Goal: Task Accomplishment & Management: Complete application form

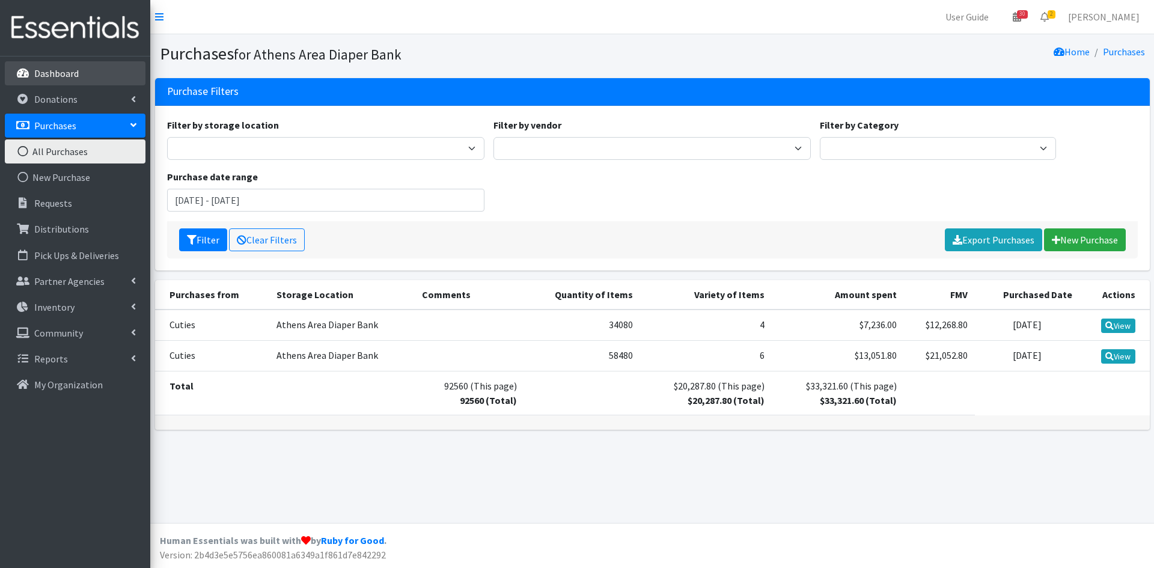
click at [88, 75] on link "Dashboard" at bounding box center [75, 73] width 141 height 24
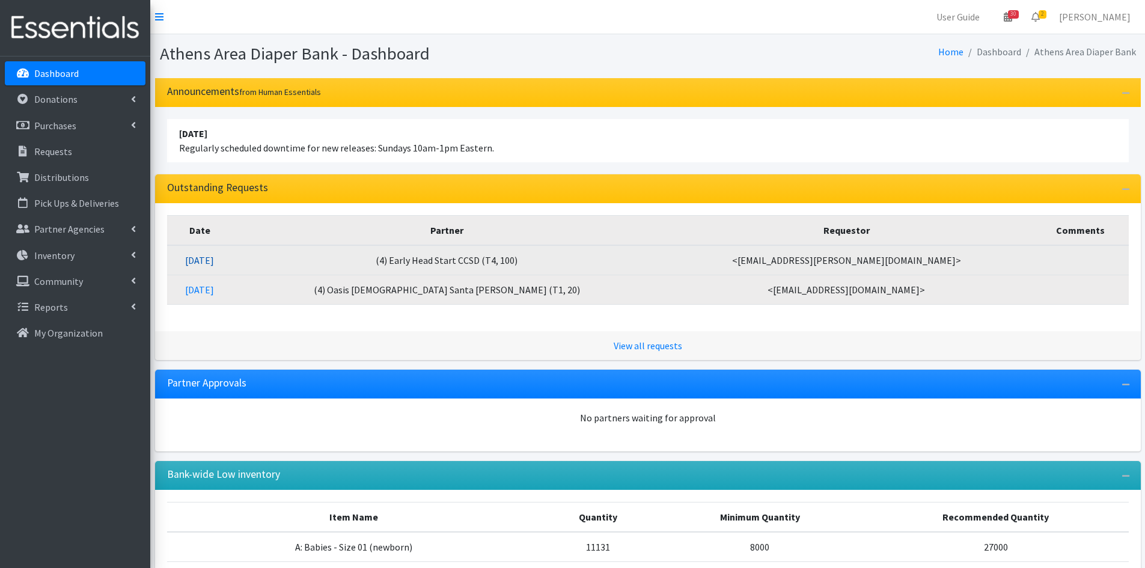
click at [214, 261] on link "09/02/2025" at bounding box center [199, 260] width 29 height 12
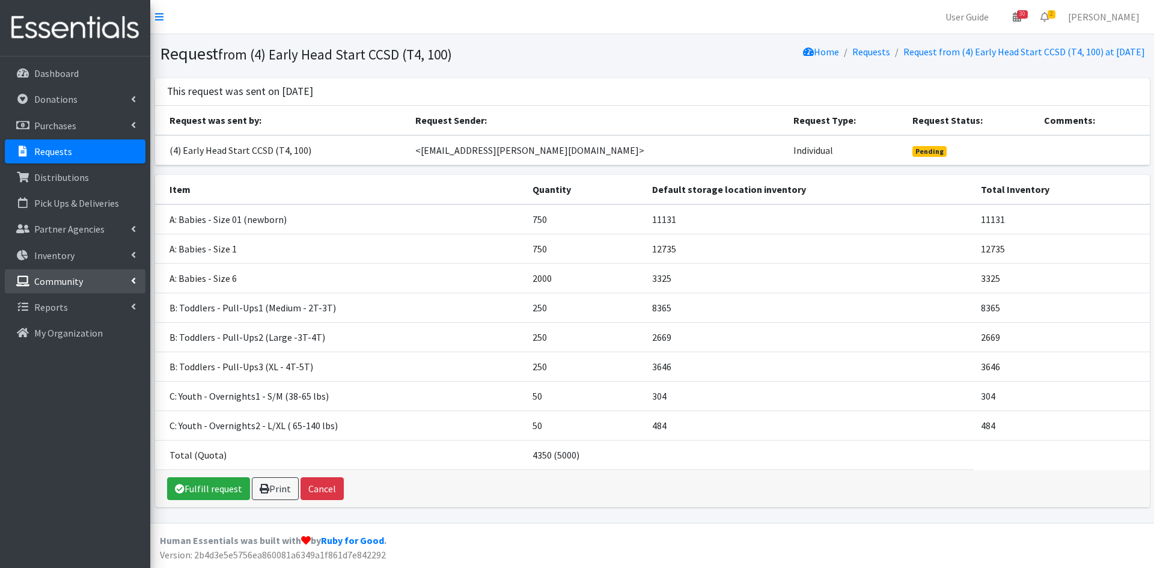
click at [75, 280] on p "Community" at bounding box center [58, 281] width 49 height 12
click at [82, 233] on p "Partner Agencies" at bounding box center [69, 229] width 70 height 12
click at [77, 281] on link "Partner Announcement" at bounding box center [75, 281] width 141 height 24
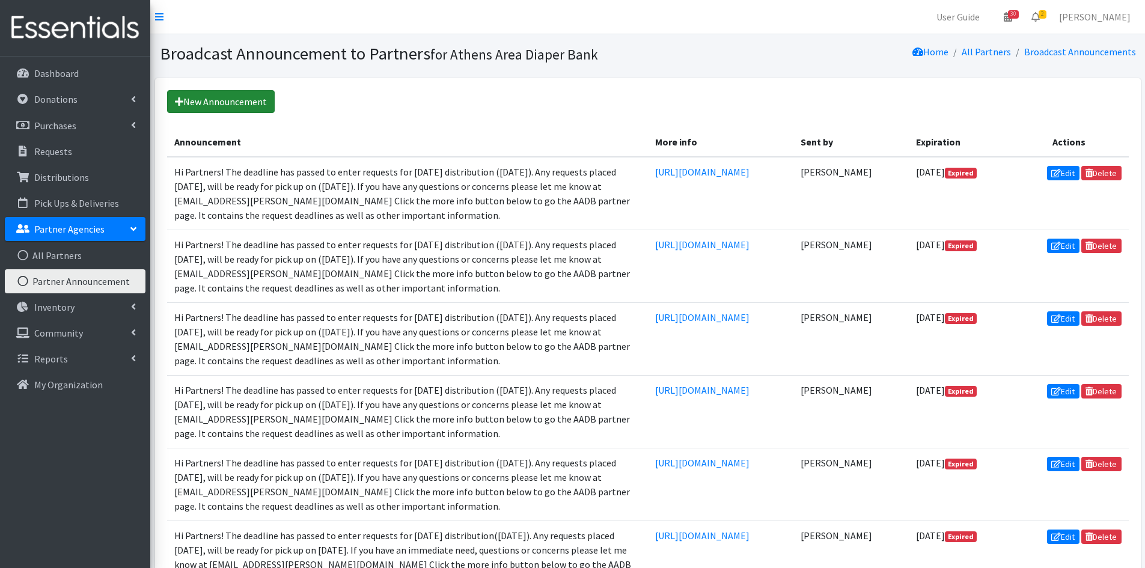
click at [237, 104] on link "New Announcement" at bounding box center [221, 101] width 108 height 23
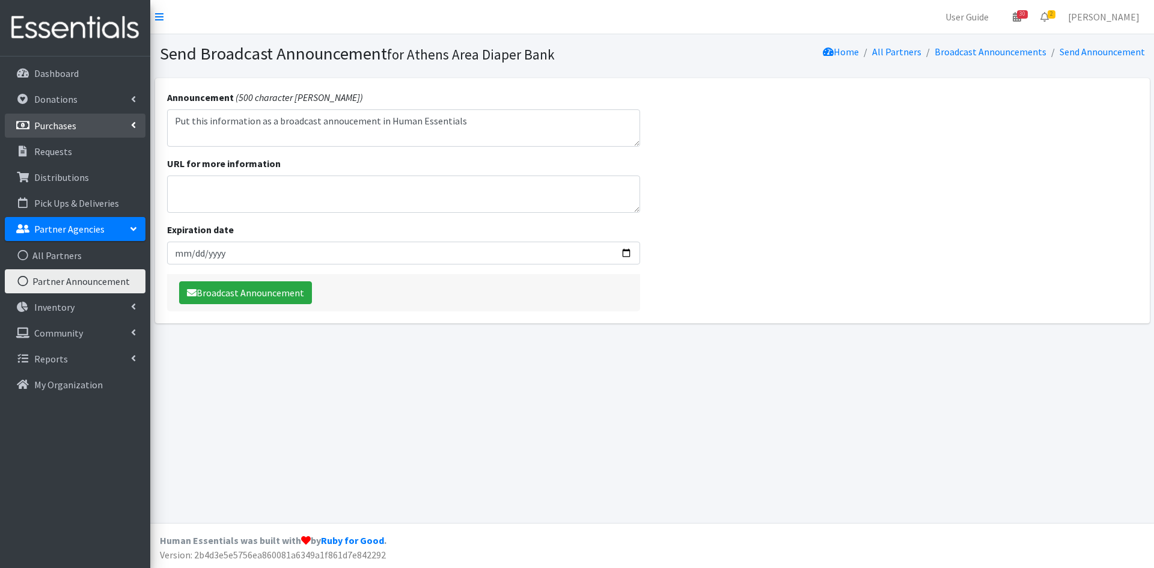
drag, startPoint x: 477, startPoint y: 121, endPoint x: 113, endPoint y: 120, distance: 364.3
click at [113, 120] on div "User Guide 30 30 Pick-ups remaining this week View Calendar 2 2 Requests 0 Part…" at bounding box center [577, 284] width 1154 height 568
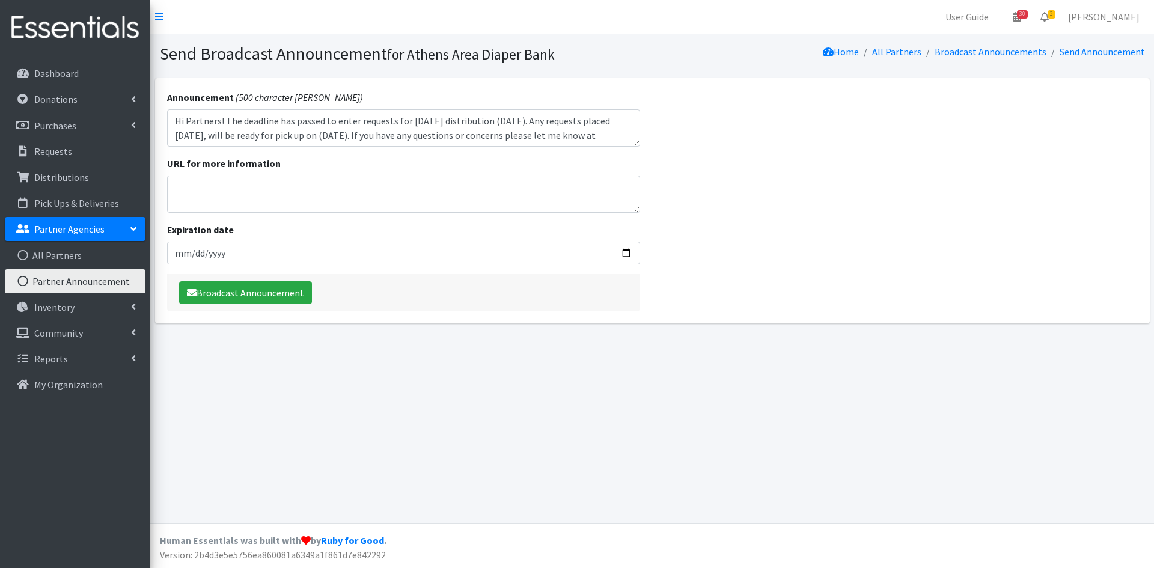
click at [491, 120] on textarea "Hi Partners! The deadline has passed to enter requests for Friday's distributio…" at bounding box center [404, 127] width 474 height 37
click at [334, 134] on textarea "Hi Partners! The deadline has passed to enter requests for Friday's distributio…" at bounding box center [404, 127] width 474 height 37
type textarea "Hi Partners! The deadline has passed to enter requests for Friday's distributio…"
click at [245, 201] on textarea "URL for more information" at bounding box center [404, 194] width 474 height 37
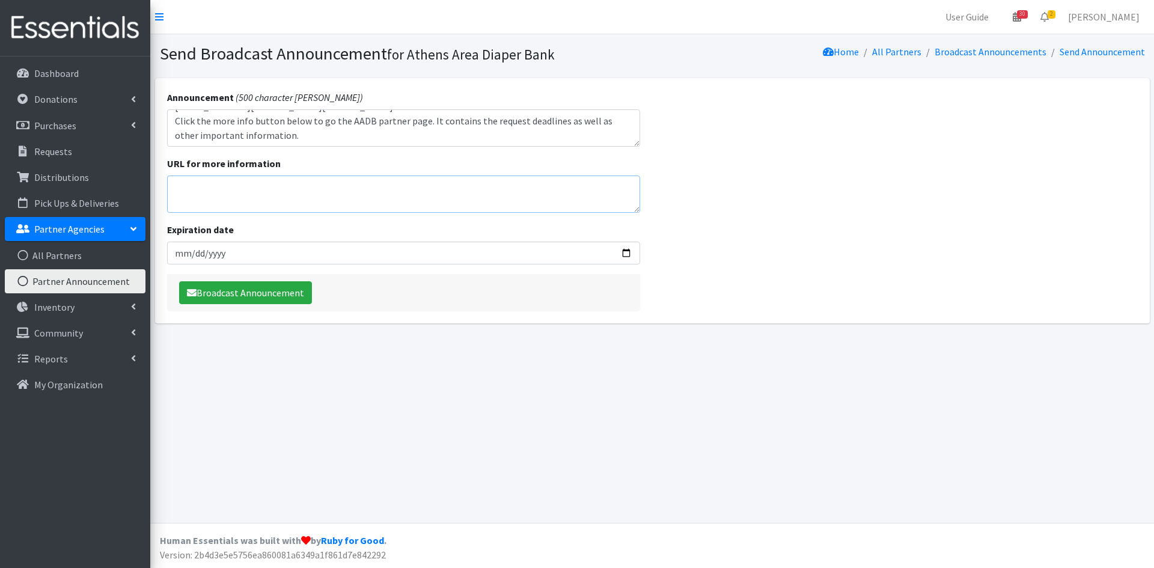
paste textarea "https://www.athensareadiaperbank.com/partner-page.html"
type textarea "https://www.athensareadiaperbank.com/partner-page.html"
click at [245, 254] on input "Expiration date" at bounding box center [404, 253] width 474 height 23
click at [632, 250] on input "Expiration date" at bounding box center [404, 253] width 474 height 23
type input "2025-09-05"
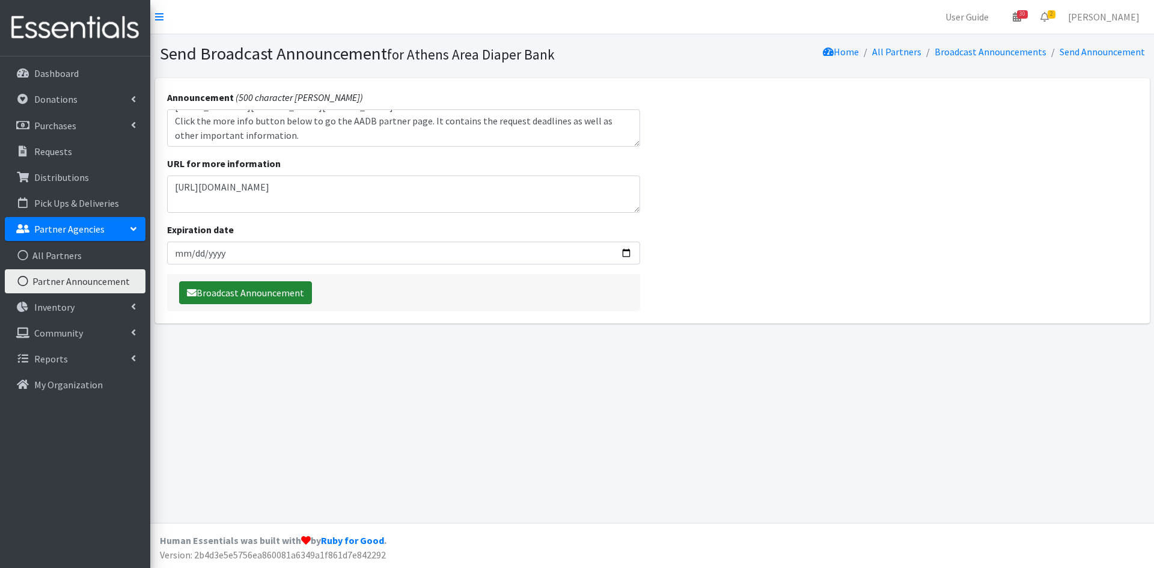
click at [242, 291] on button "Broadcast Announcement" at bounding box center [245, 292] width 133 height 23
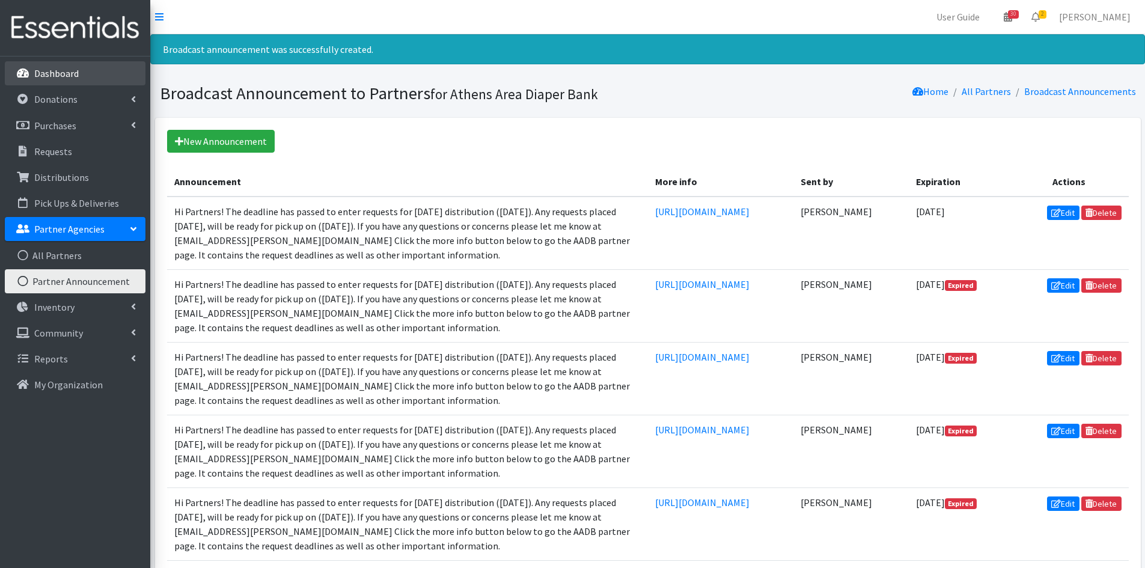
click at [66, 75] on p "Dashboard" at bounding box center [56, 73] width 44 height 12
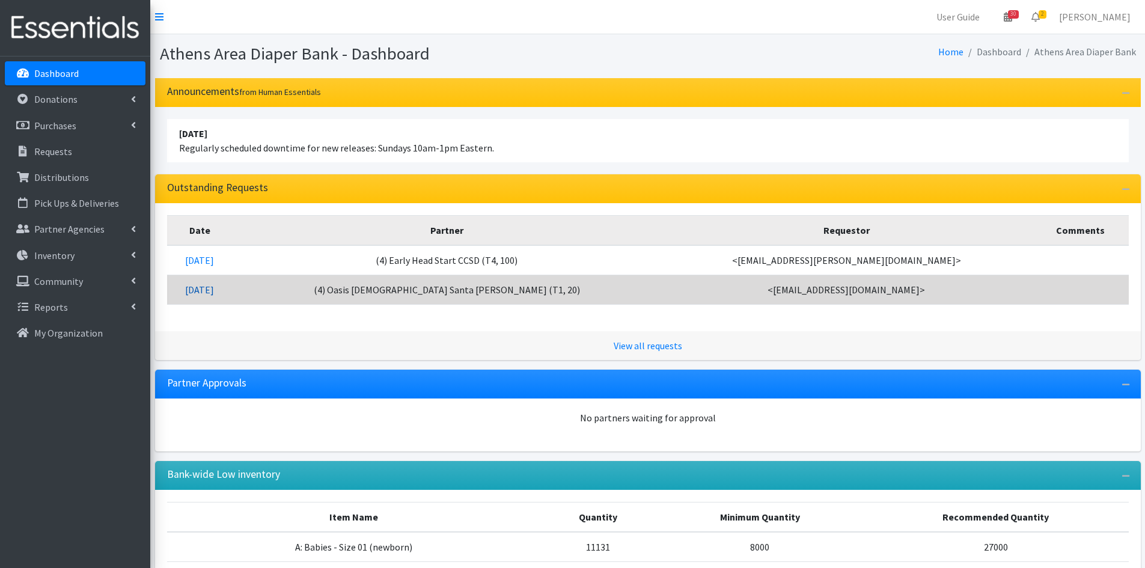
click at [214, 290] on link "[DATE]" at bounding box center [199, 290] width 29 height 12
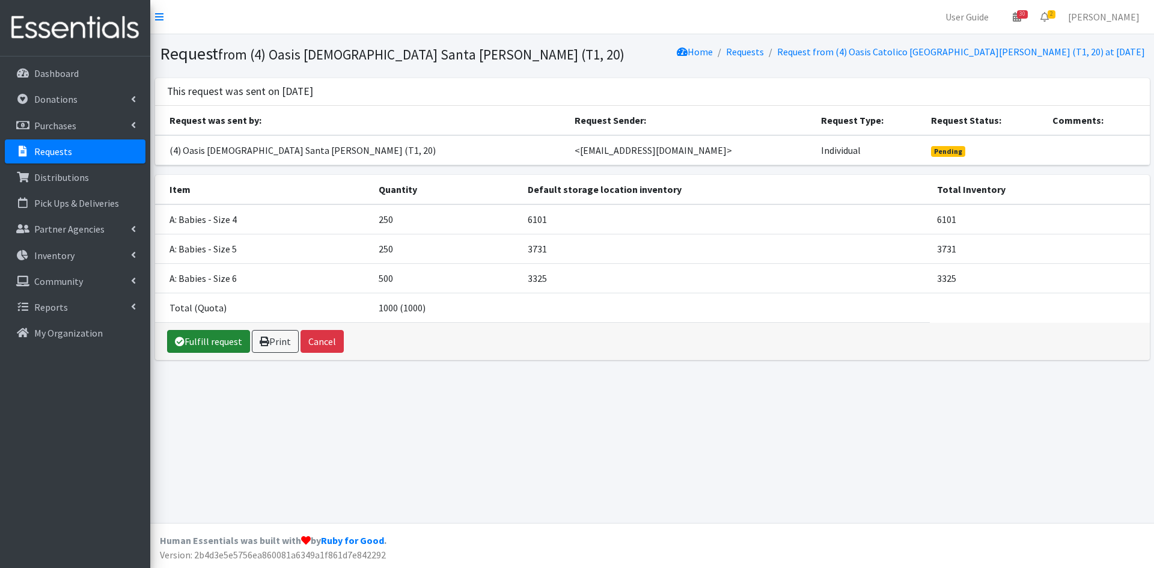
click at [212, 338] on link "Fulfill request" at bounding box center [208, 341] width 83 height 23
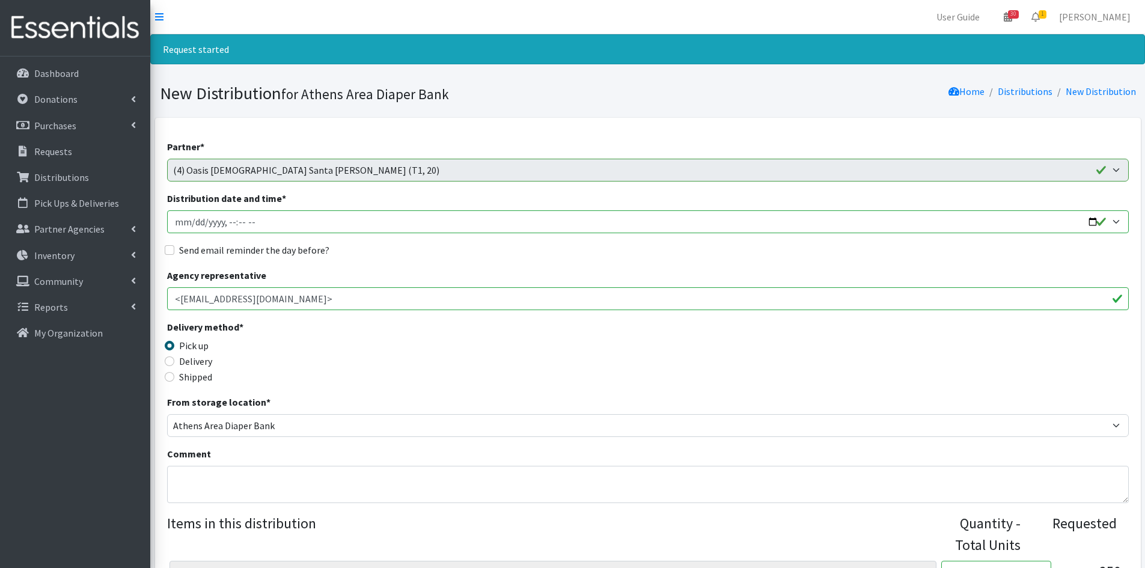
click at [191, 222] on input "Distribution date and time *" at bounding box center [648, 221] width 962 height 23
type input "2025-09-05T10:00"
click at [170, 251] on input "Send email reminder the day before?" at bounding box center [170, 250] width 10 height 10
checkbox input "true"
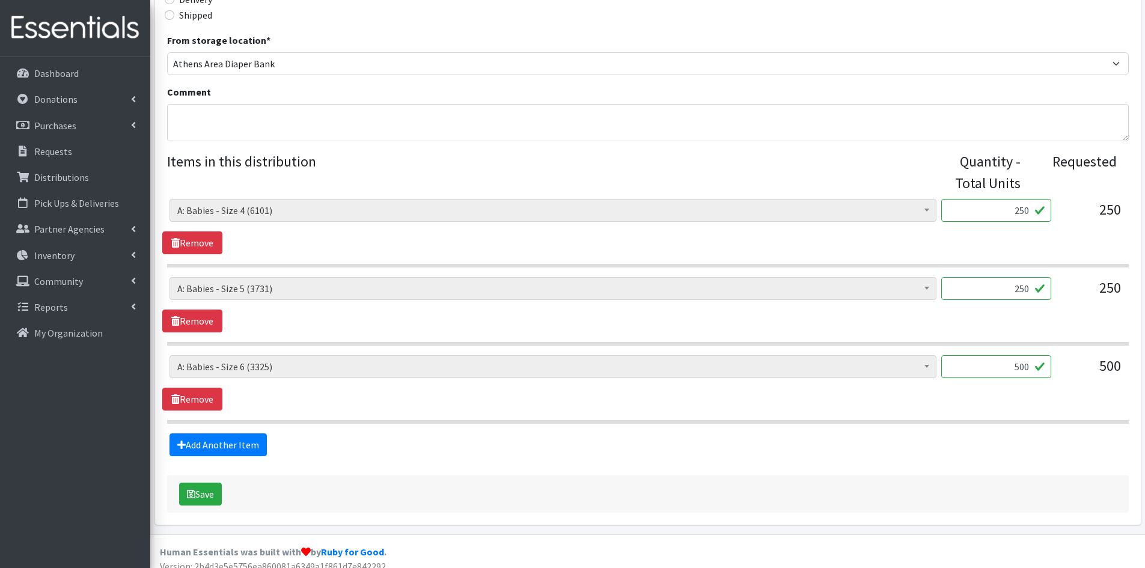
scroll to position [373, 0]
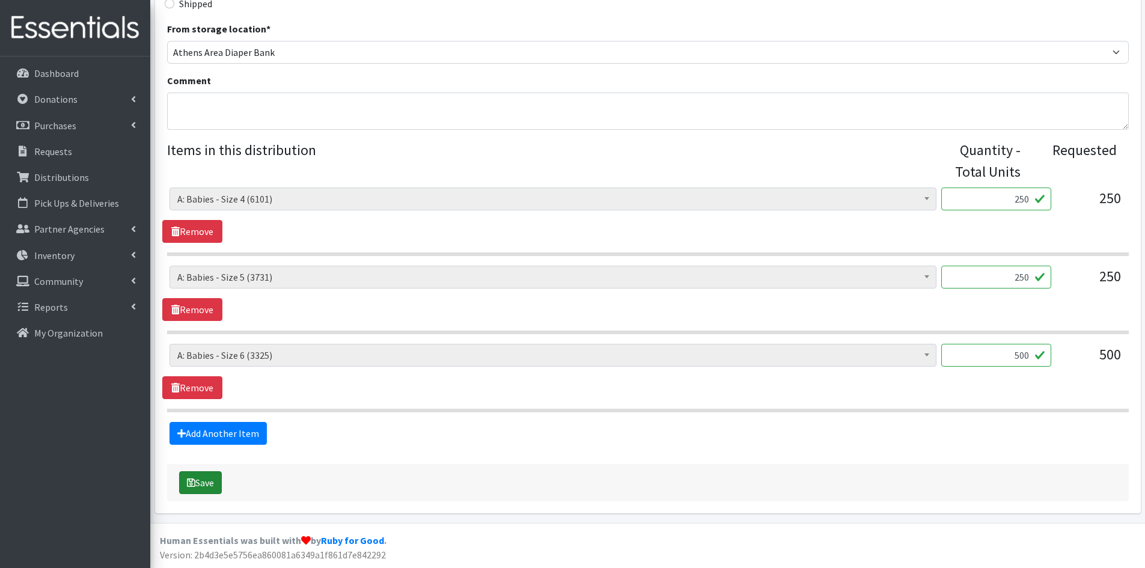
click at [213, 481] on button "Save" at bounding box center [200, 482] width 43 height 23
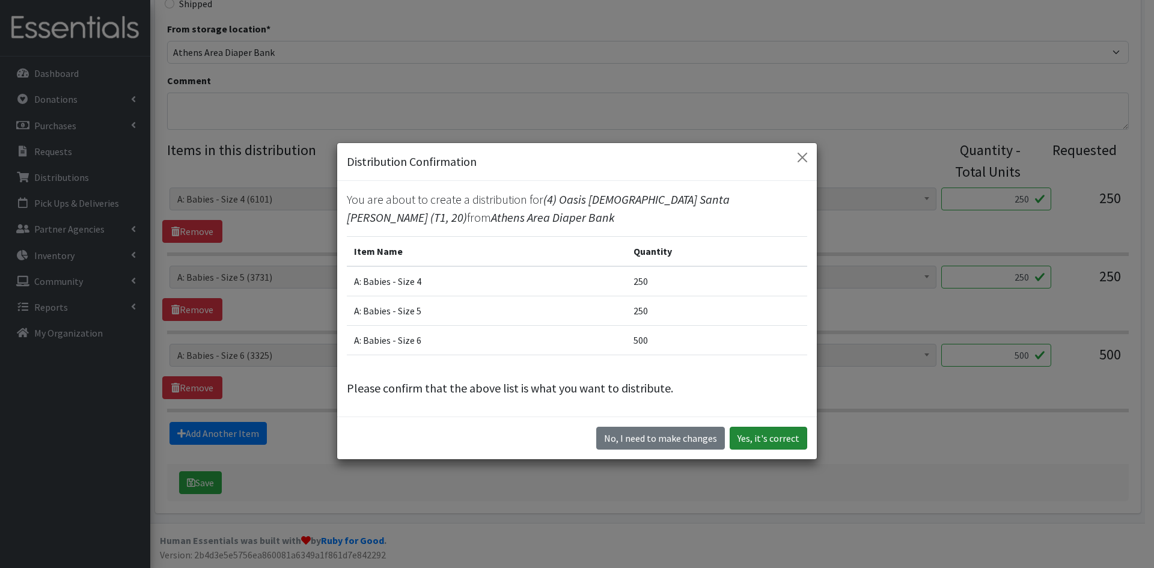
click at [771, 436] on button "Yes, it's correct" at bounding box center [769, 438] width 78 height 23
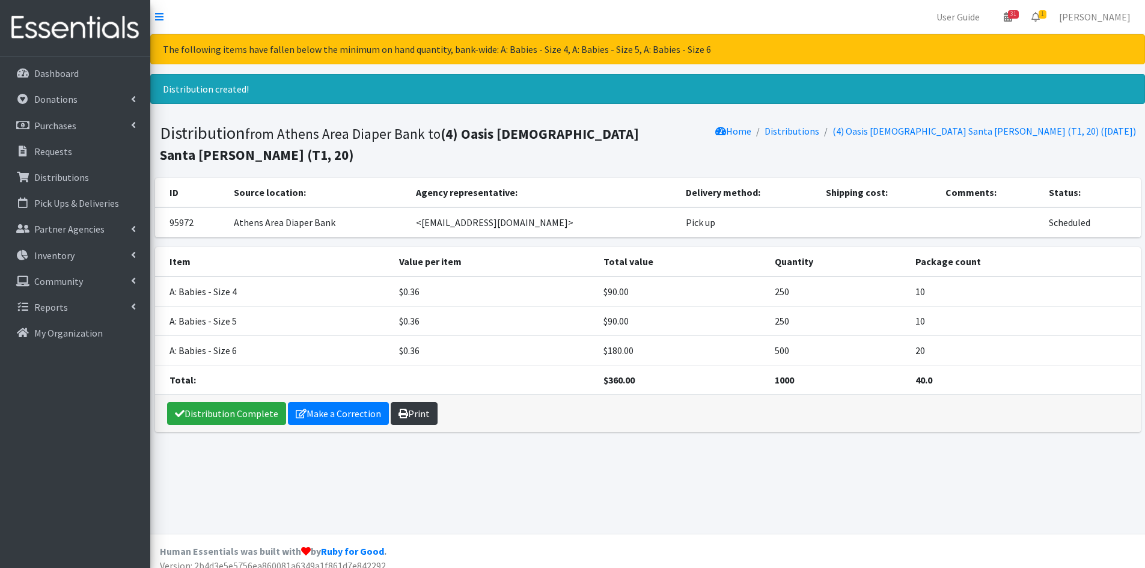
click at [405, 410] on link "Print" at bounding box center [414, 413] width 47 height 23
click at [64, 153] on p "Requests" at bounding box center [53, 151] width 38 height 12
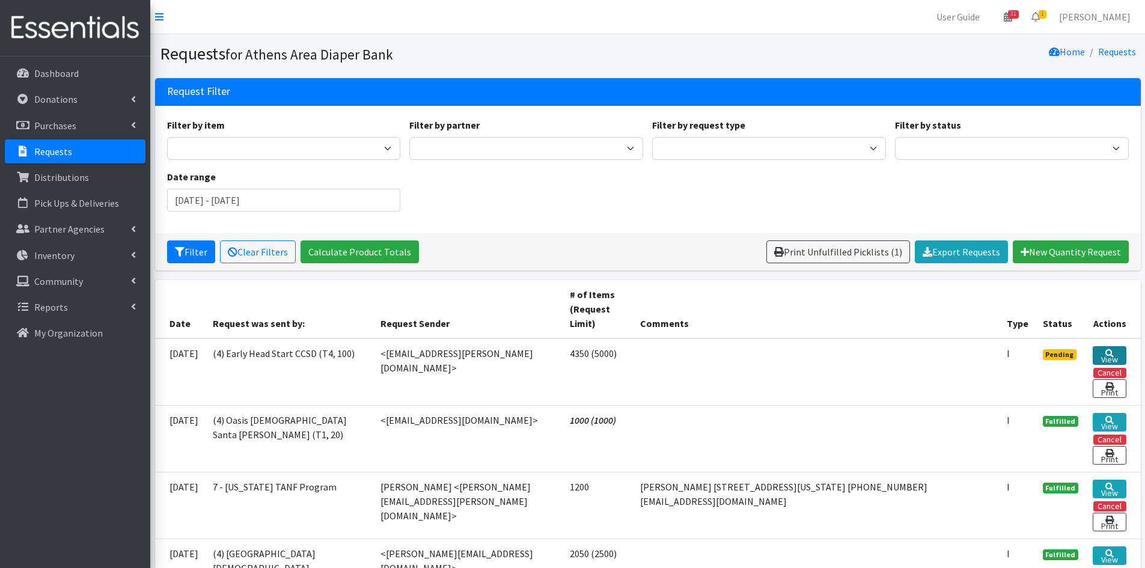
click at [1116, 350] on link "View" at bounding box center [1109, 355] width 33 height 19
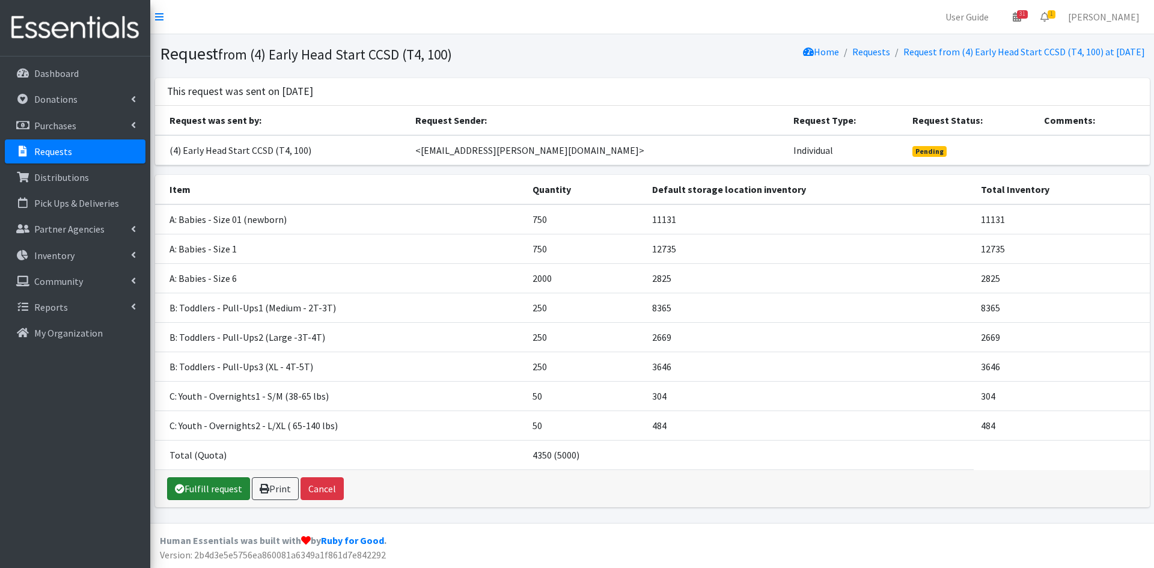
click at [215, 489] on link "Fulfill request" at bounding box center [208, 488] width 83 height 23
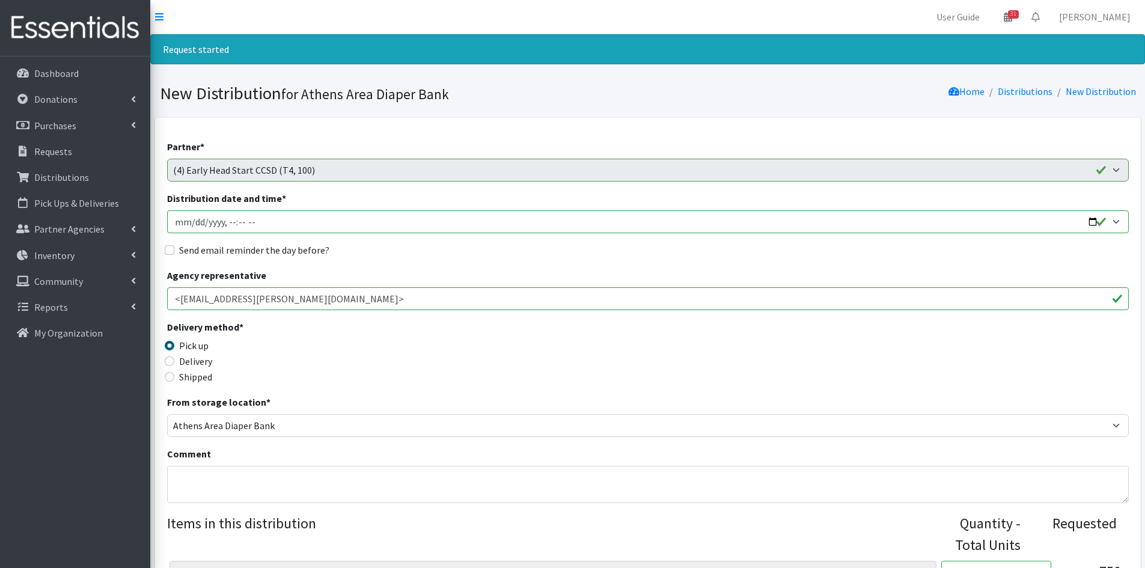
click at [188, 217] on input "Distribution date and time *" at bounding box center [648, 221] width 962 height 23
type input "[DATE]T10:00"
click at [166, 249] on input "Send email reminder the day before?" at bounding box center [170, 250] width 10 height 10
checkbox input "true"
click at [171, 358] on input "Delivery" at bounding box center [170, 361] width 10 height 10
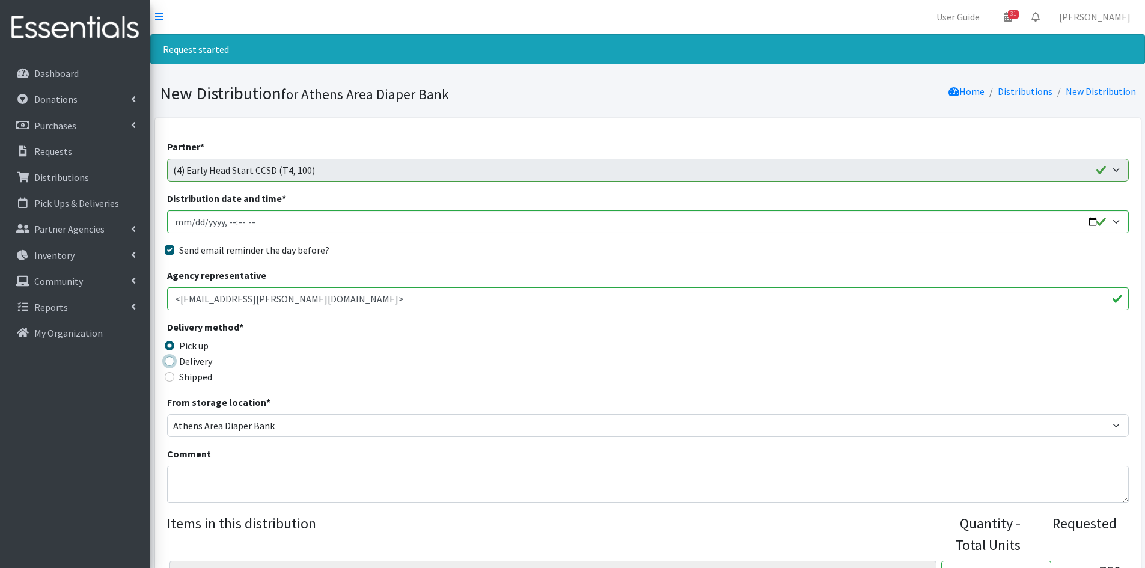
radio input "true"
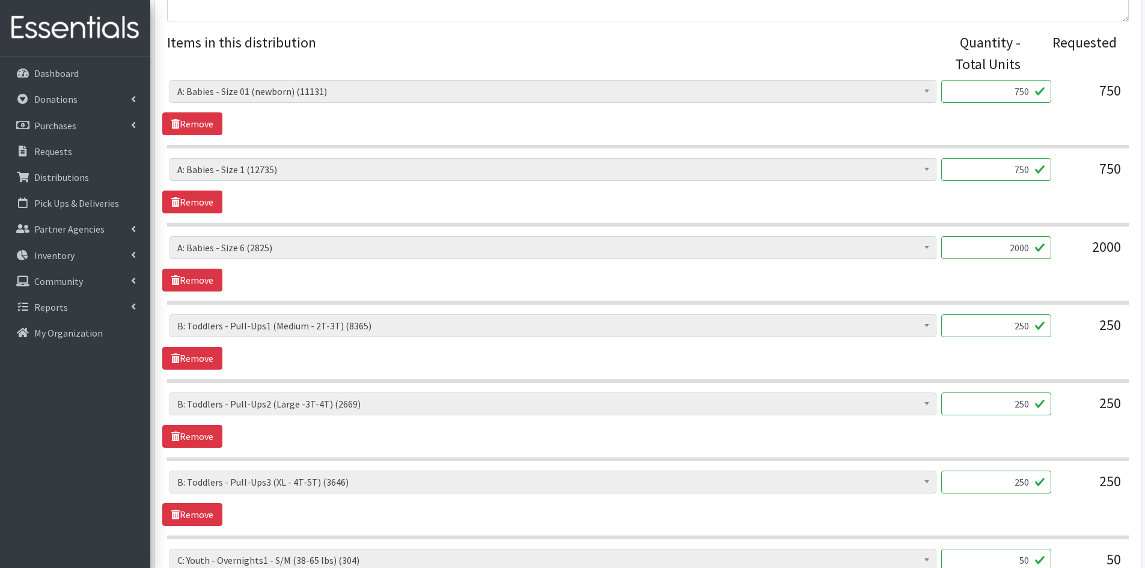
scroll to position [764, 0]
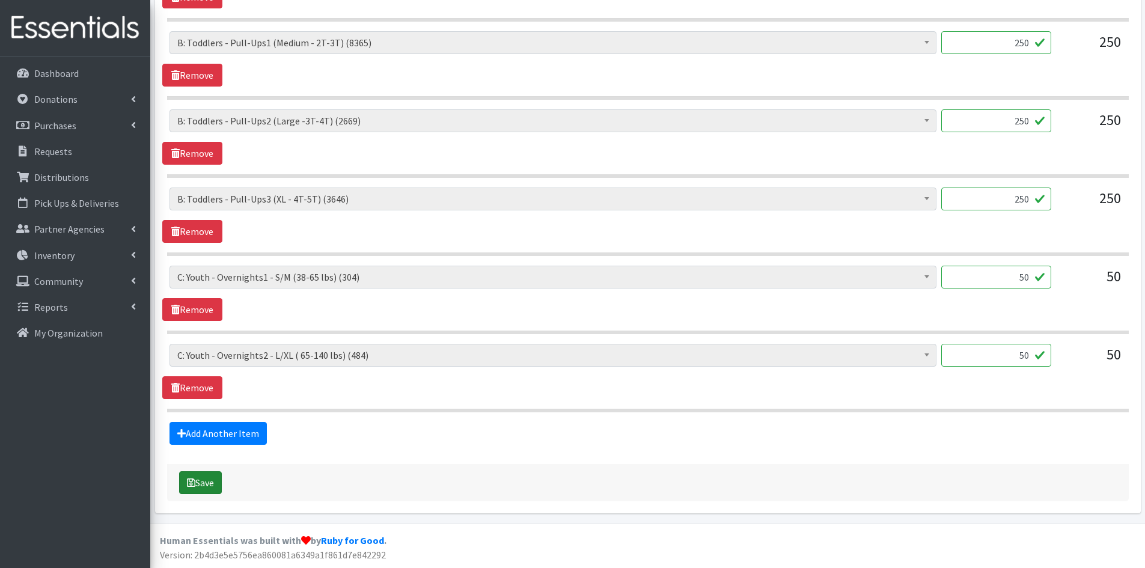
click at [208, 481] on button "Save" at bounding box center [200, 482] width 43 height 23
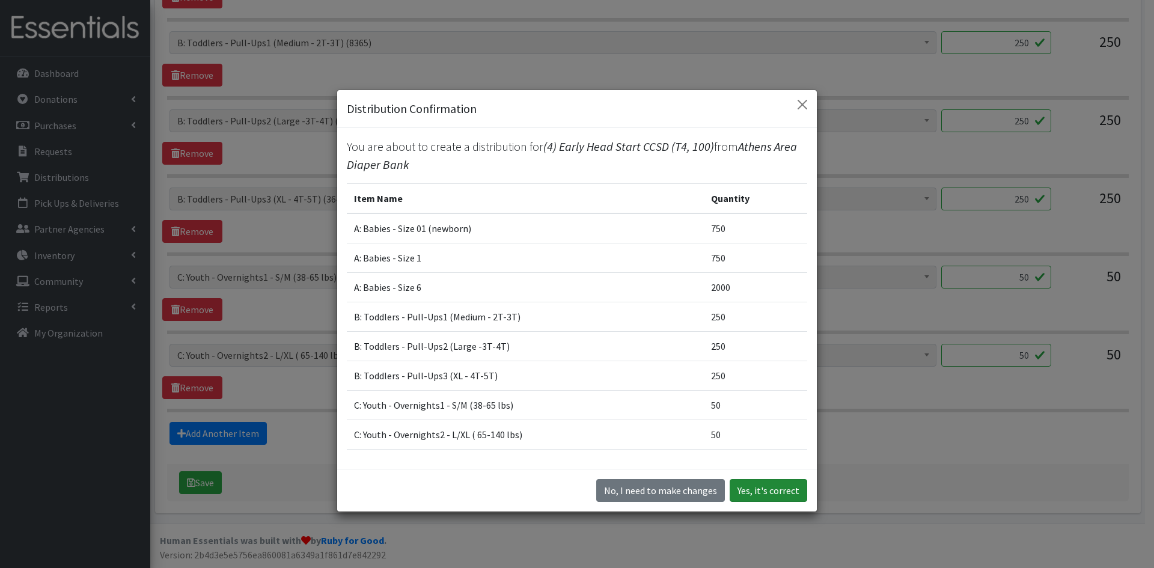
click at [759, 491] on button "Yes, it's correct" at bounding box center [769, 490] width 78 height 23
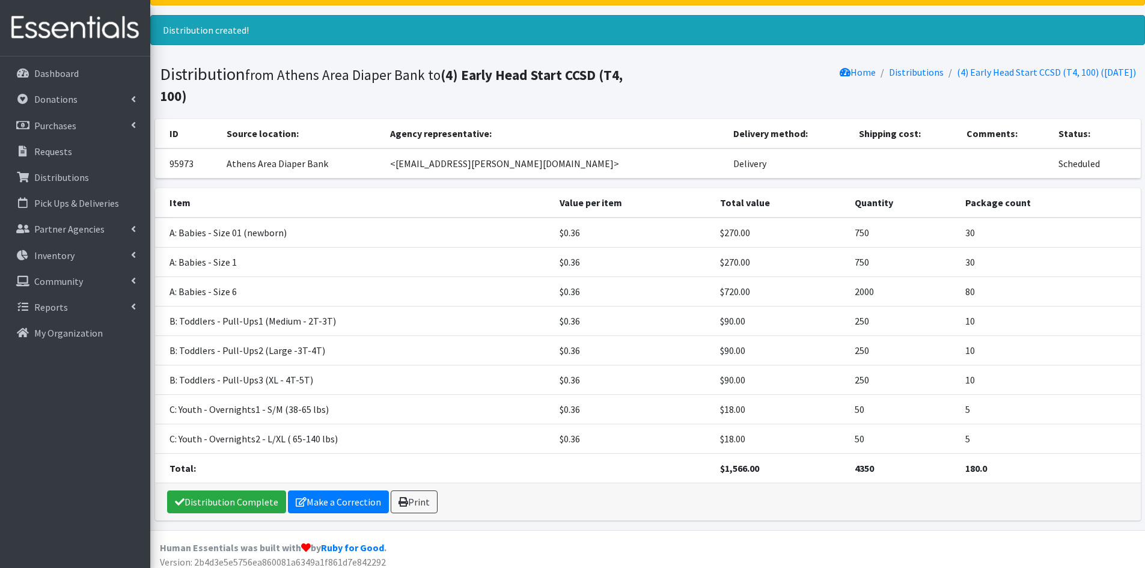
scroll to position [81, 0]
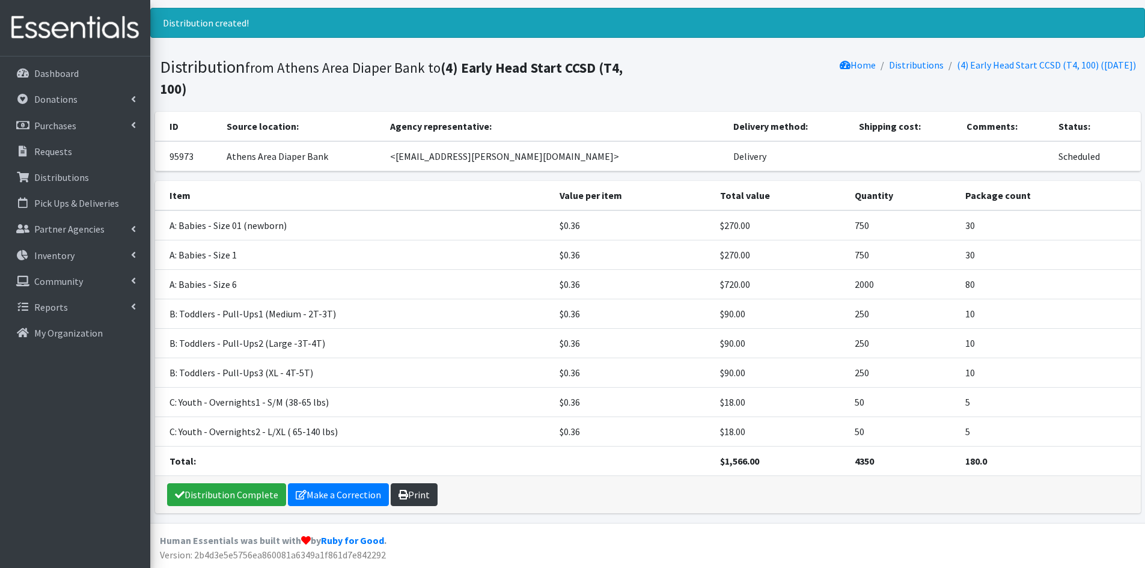
click at [417, 497] on link "Print" at bounding box center [414, 494] width 47 height 23
click at [54, 73] on p "Dashboard" at bounding box center [56, 73] width 44 height 12
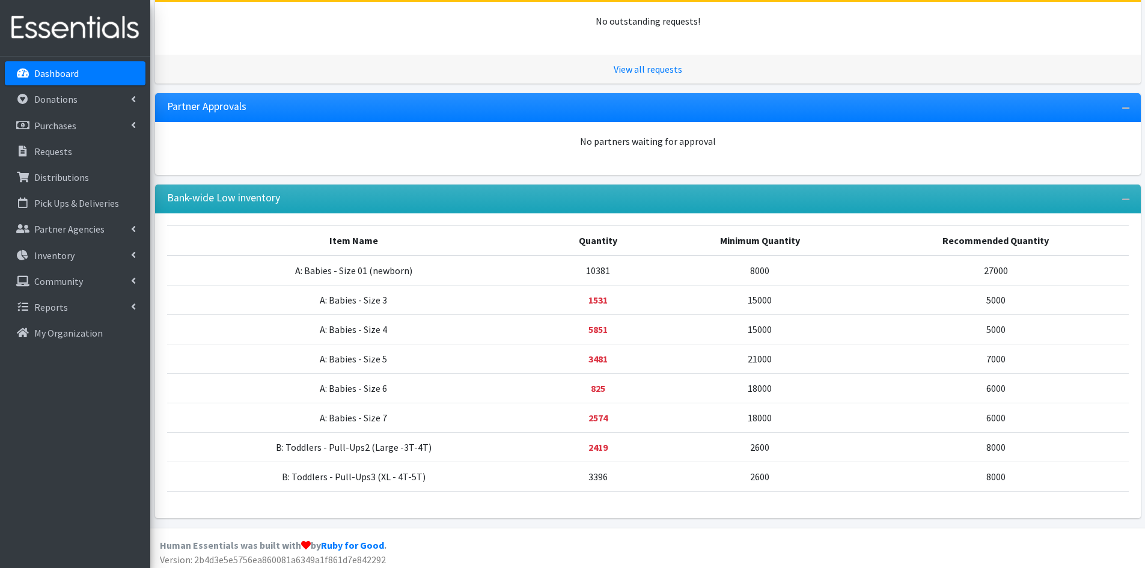
scroll to position [206, 0]
